Goal: Task Accomplishment & Management: Manage account settings

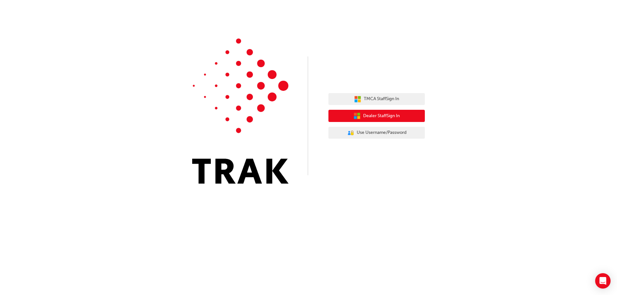
click at [386, 120] on button "Dealer Staff Sign In" at bounding box center [377, 116] width 96 height 12
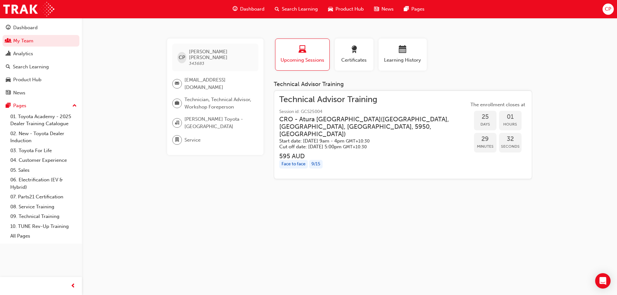
click at [338, 121] on h3 "CRO - [GEOGRAPHIC_DATA] ( 1 [GEOGRAPHIC_DATA], [GEOGRAPHIC_DATA], [GEOGRAPHIC_D…" at bounding box center [368, 127] width 179 height 23
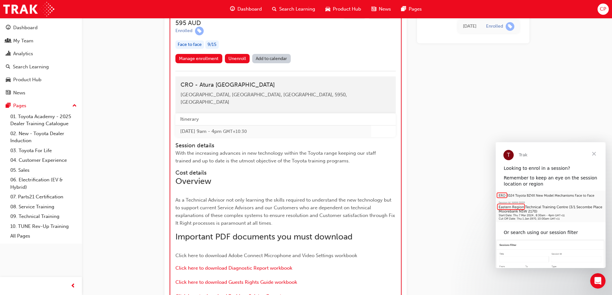
scroll to position [617, 0]
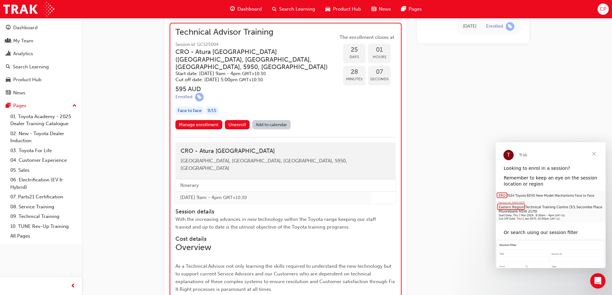
click at [451, 157] on div "[DATE] Enrolled" at bounding box center [473, 65] width 113 height 1249
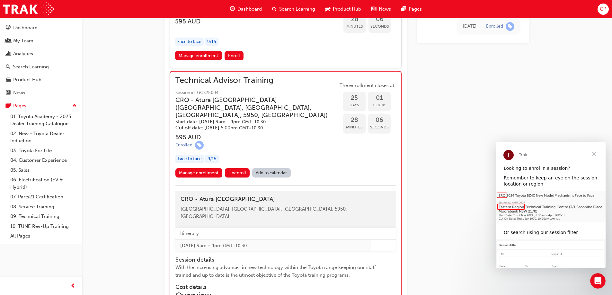
scroll to position [520, 0]
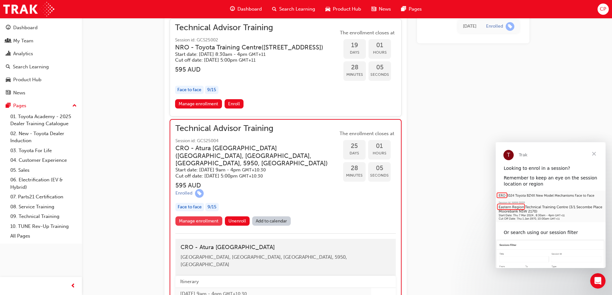
click at [197, 220] on link "Manage enrollment" at bounding box center [199, 221] width 47 height 9
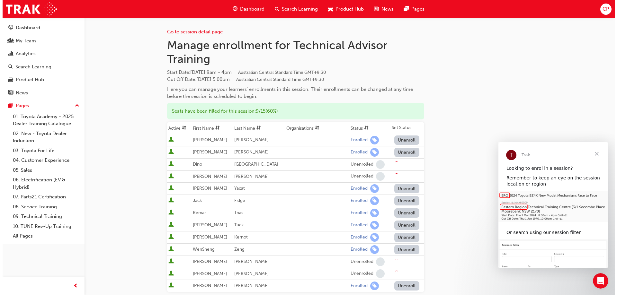
click at [601, 153] on span "Close" at bounding box center [596, 153] width 23 height 23
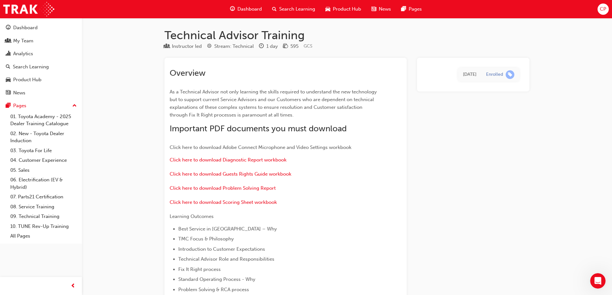
scroll to position [520, 0]
